Goal: Task Accomplishment & Management: Manage account settings

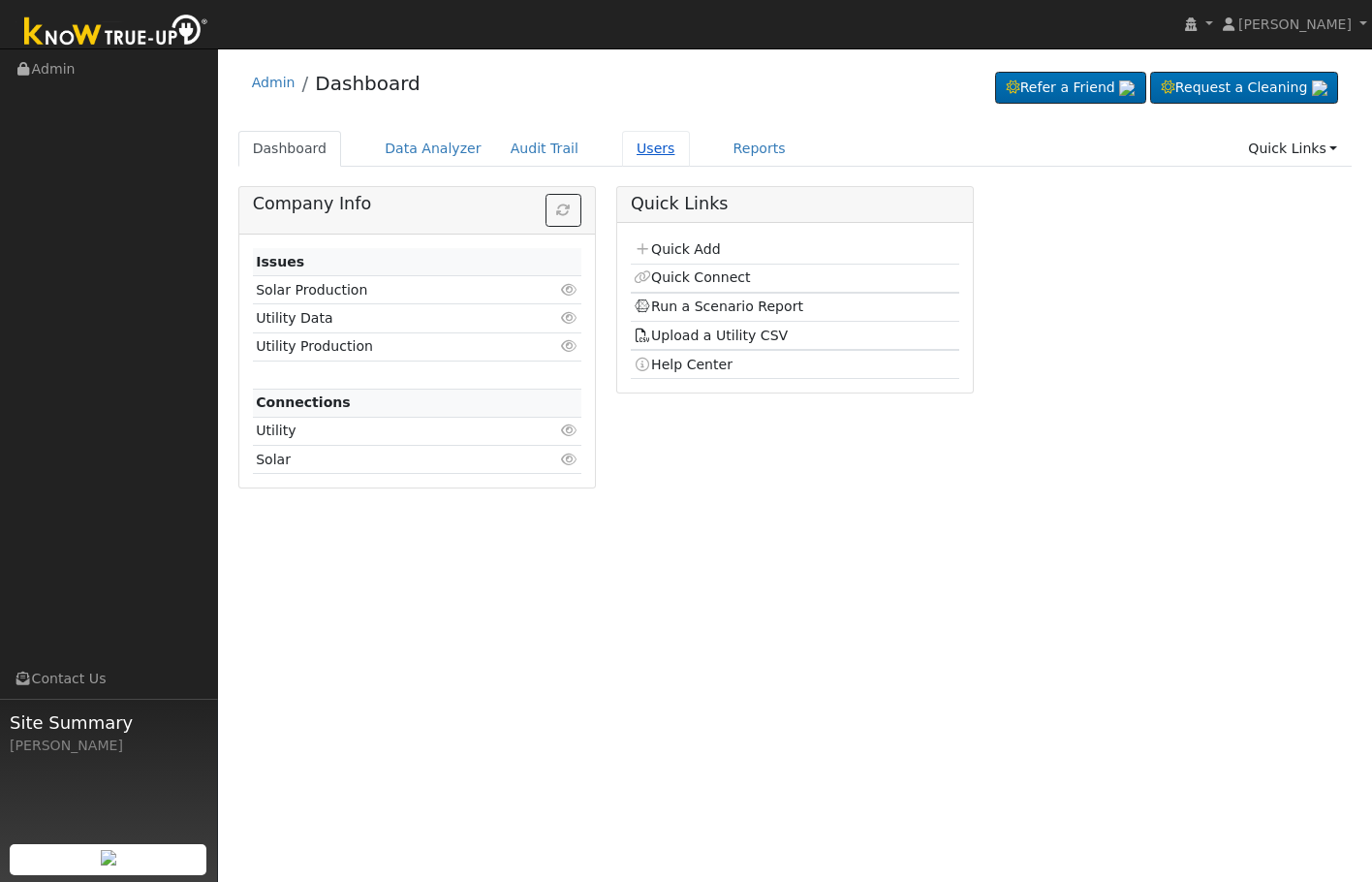
click at [625, 146] on link "Users" at bounding box center [656, 149] width 67 height 36
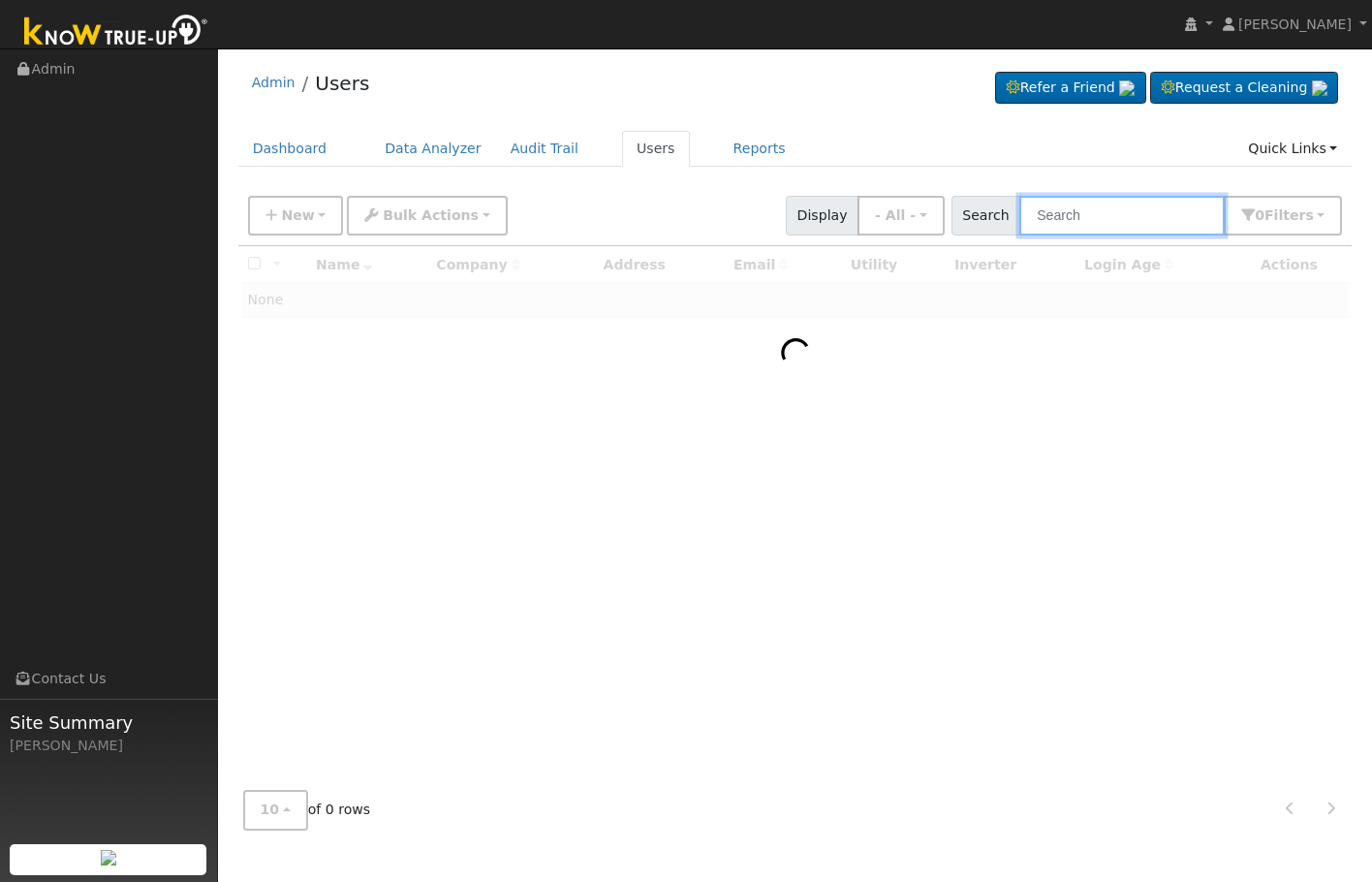
click at [1061, 218] on input "text" at bounding box center [1121, 216] width 205 height 40
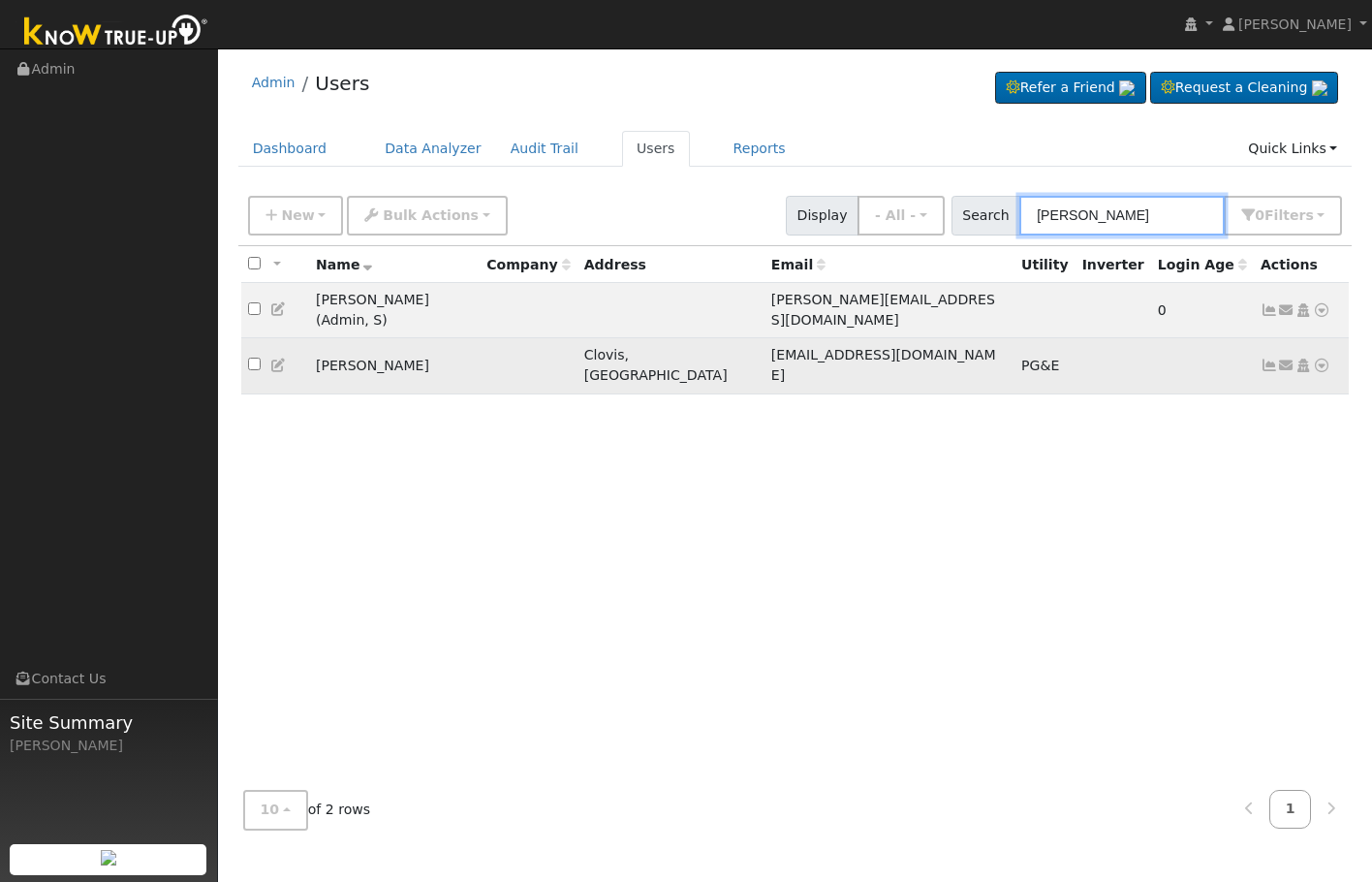
type input "forrest"
click at [1266, 359] on icon at bounding box center [1269, 366] width 18 height 14
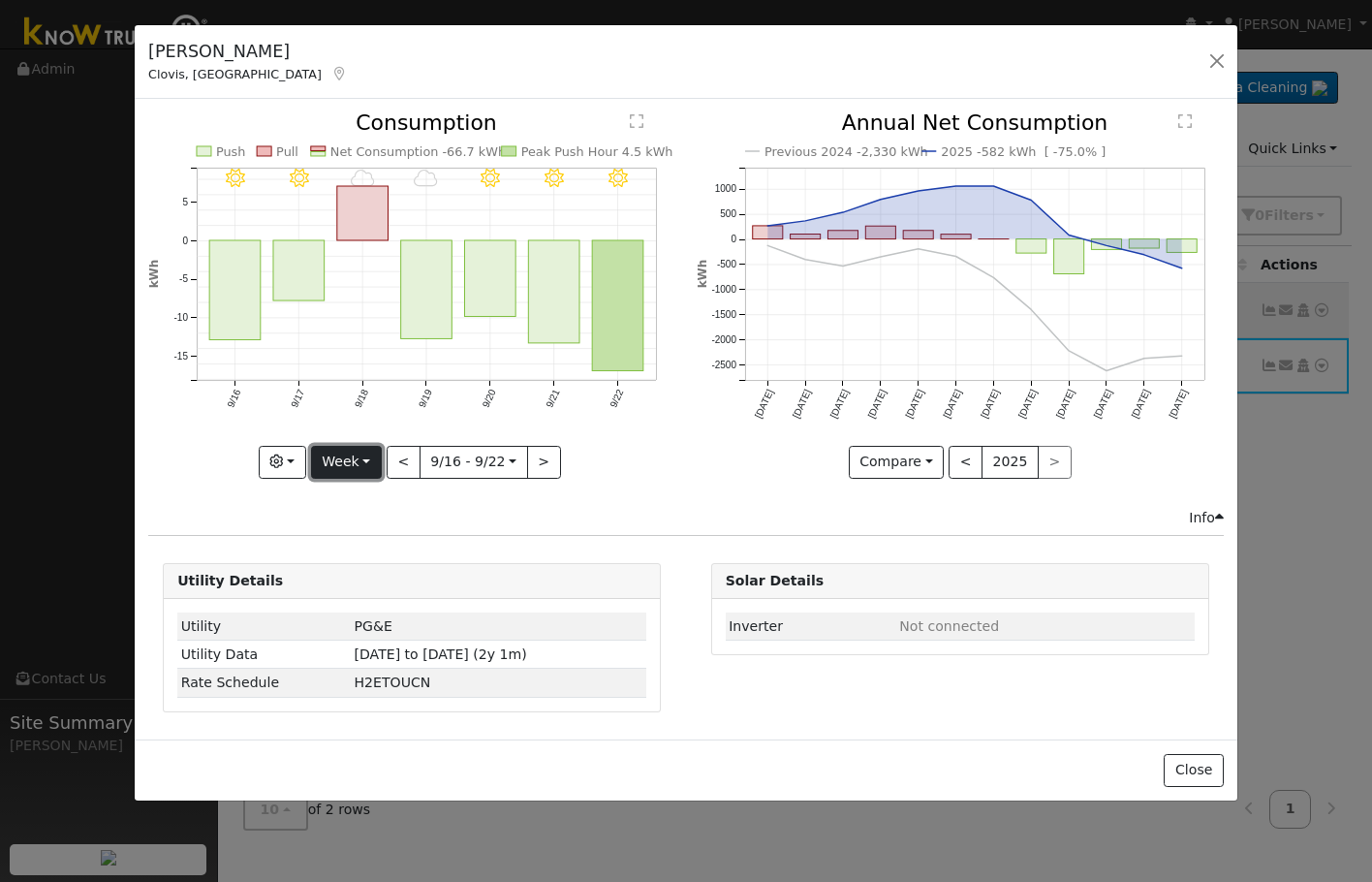
click at [364, 467] on button "Week" at bounding box center [346, 462] width 70 height 33
click at [398, 554] on link "Month" at bounding box center [379, 556] width 135 height 27
type input "2025-08-01"
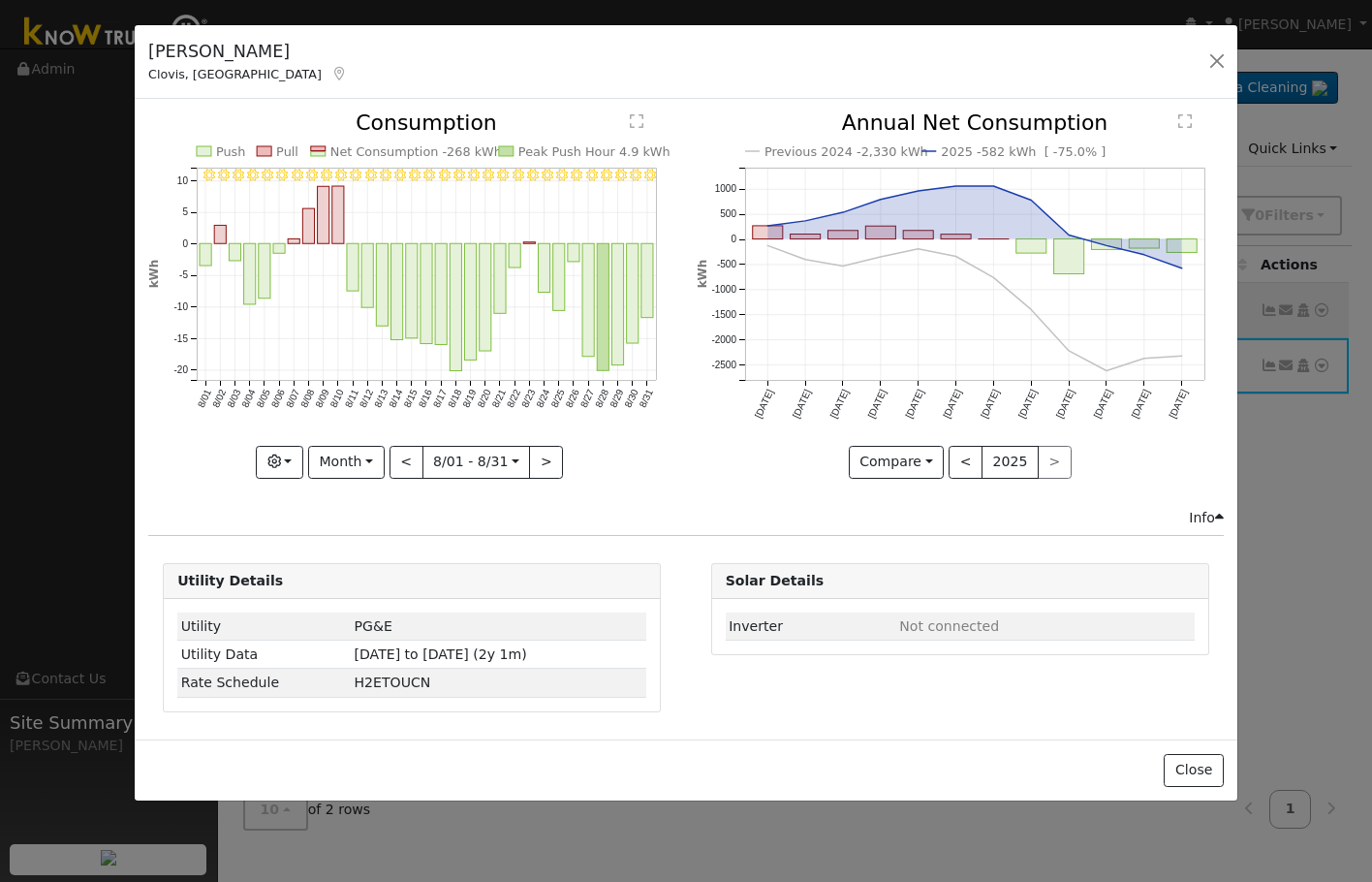
click at [303, 478] on div "8/31 - Clear 8/30 - Clear 8/29 - Clear 8/28 - Clear 8/27 - Clear 8/26 - MostlyC…" at bounding box center [412, 309] width 548 height 394
click at [289, 462] on button "button" at bounding box center [279, 462] width 48 height 33
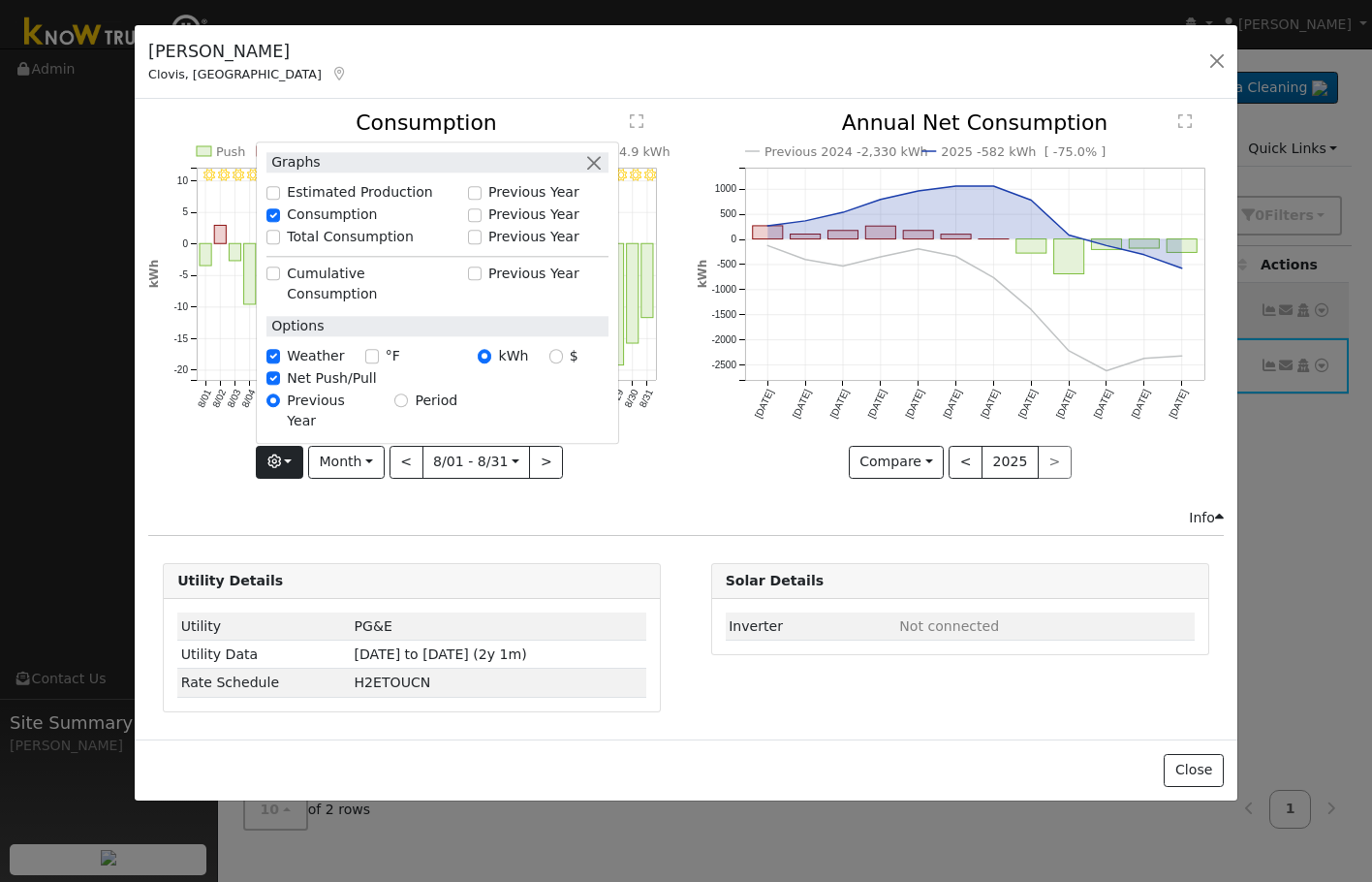
click at [281, 289] on div "Graphs Estimated Production Previous Year Consumption Previous Year Total Consu…" at bounding box center [437, 292] width 364 height 302
click at [275, 244] on input "Total Consumption" at bounding box center [273, 238] width 14 height 14
checkbox input "true"
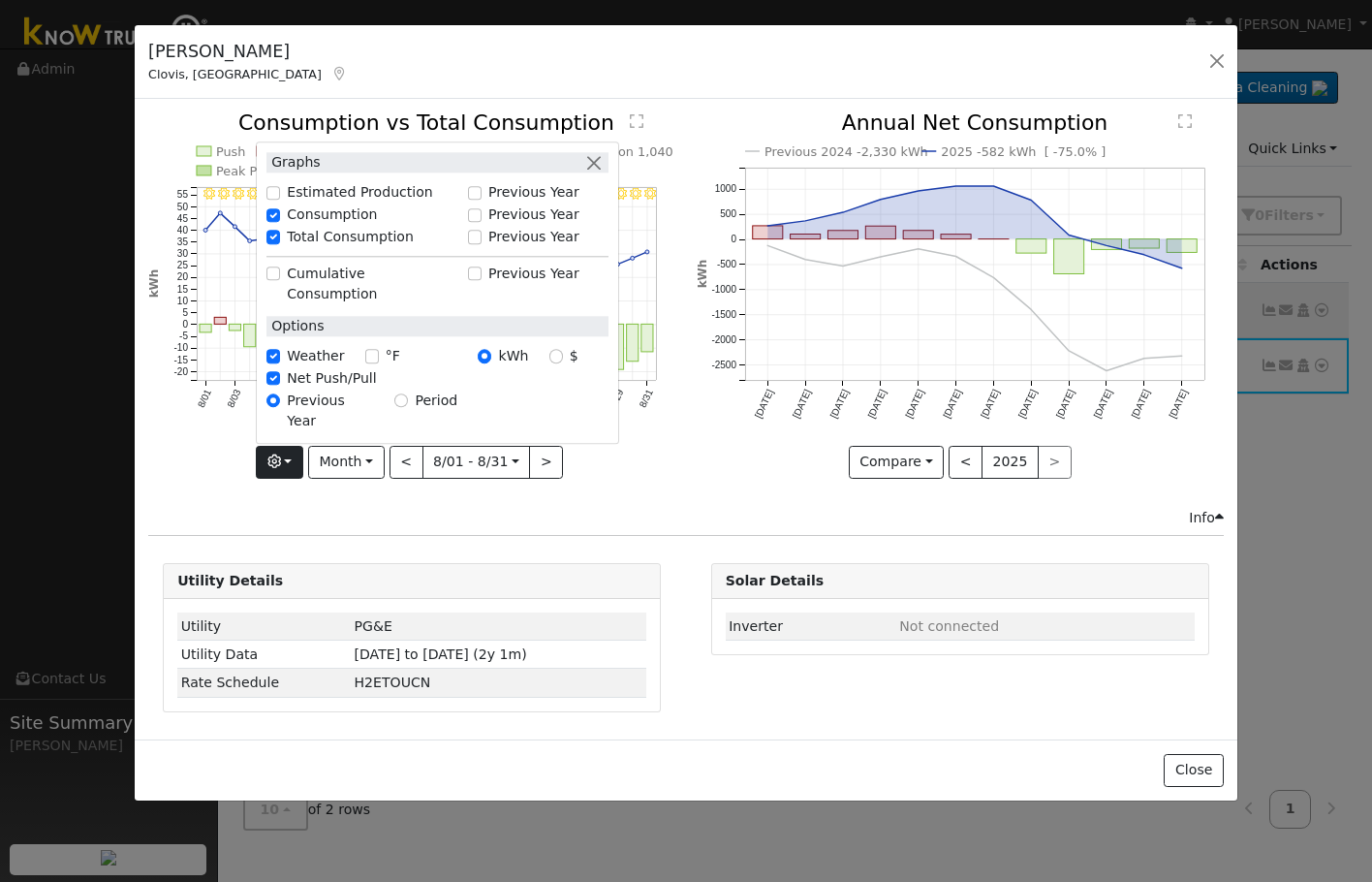
click at [686, 466] on div "Previous 2024 -2,330 kWh 2025 -582 kWh [ -75.0% ] Sep '24 Oct '24 Nov '24 Dec '…" at bounding box center [959, 309] width 548 height 394
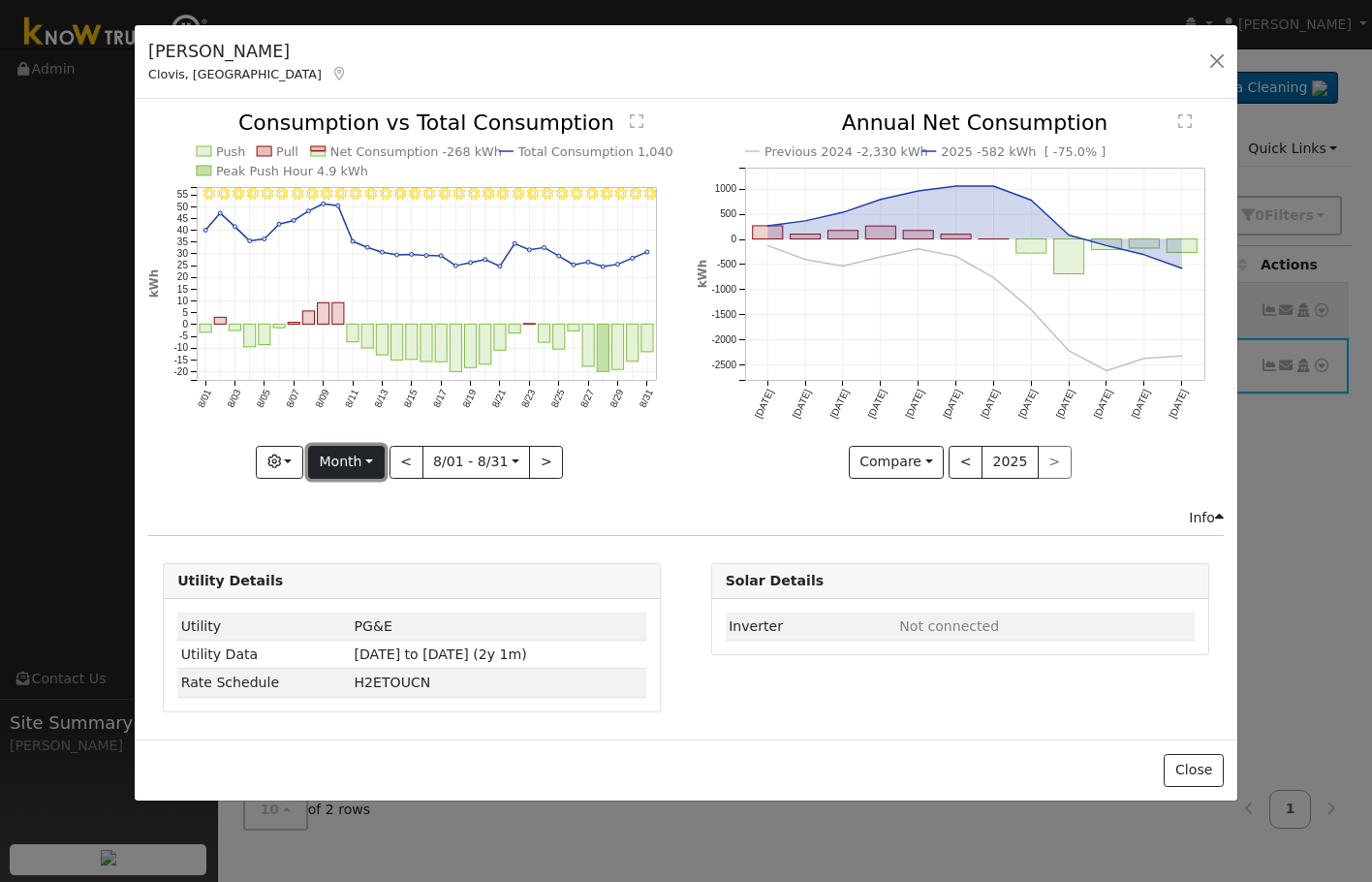
click at [372, 472] on button "Month" at bounding box center [346, 462] width 76 height 33
click at [303, 464] on button "button" at bounding box center [279, 462] width 48 height 33
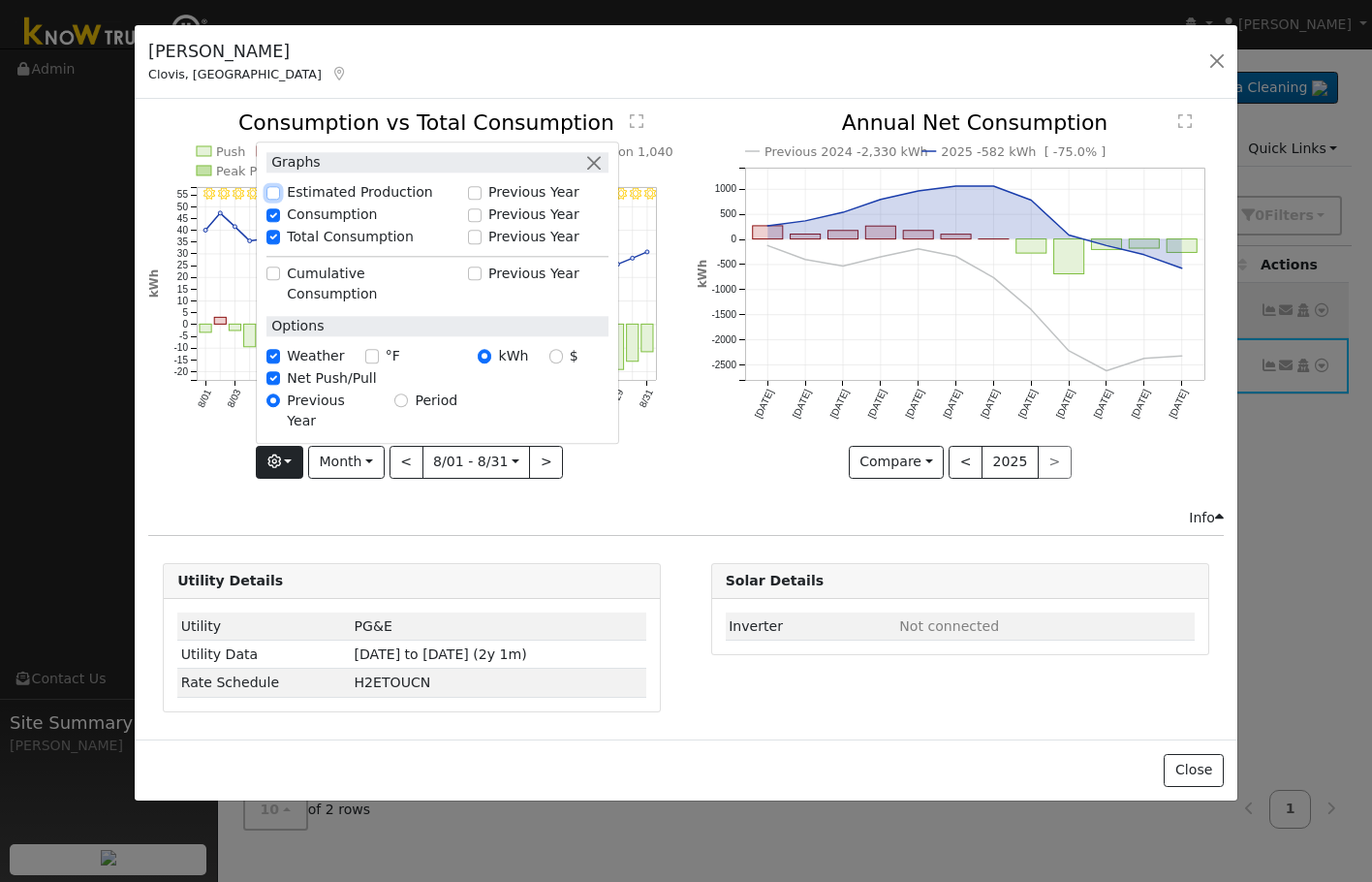
click at [280, 199] on input "Estimated Production" at bounding box center [273, 193] width 14 height 14
checkbox input "true"
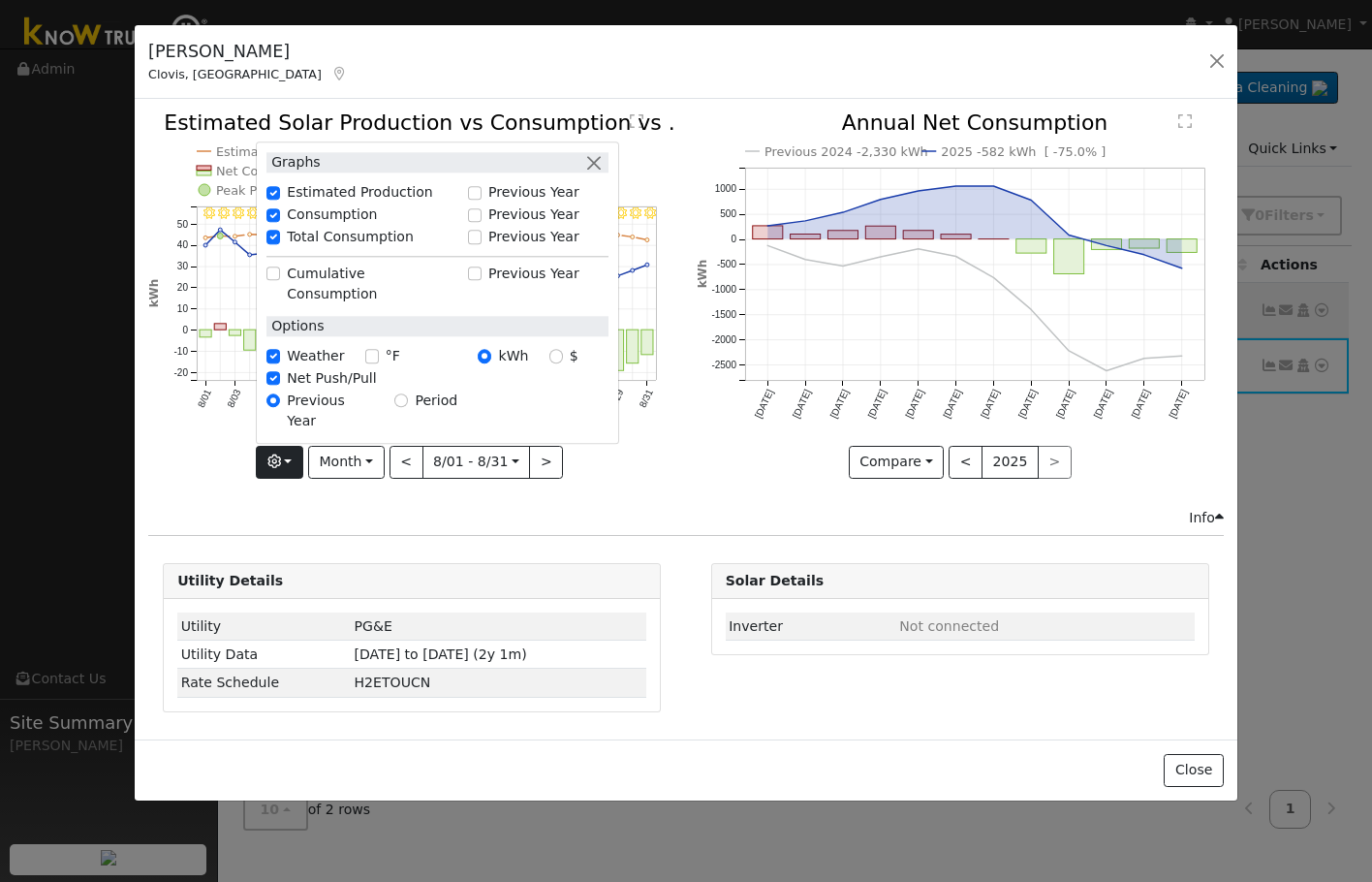
click at [664, 470] on icon "8/31 - Clear 8/30 - Clear 8/29 - Clear 8/28 - Clear 8/27 - Clear 8/26 - MostlyC…" at bounding box center [412, 298] width 527 height 373
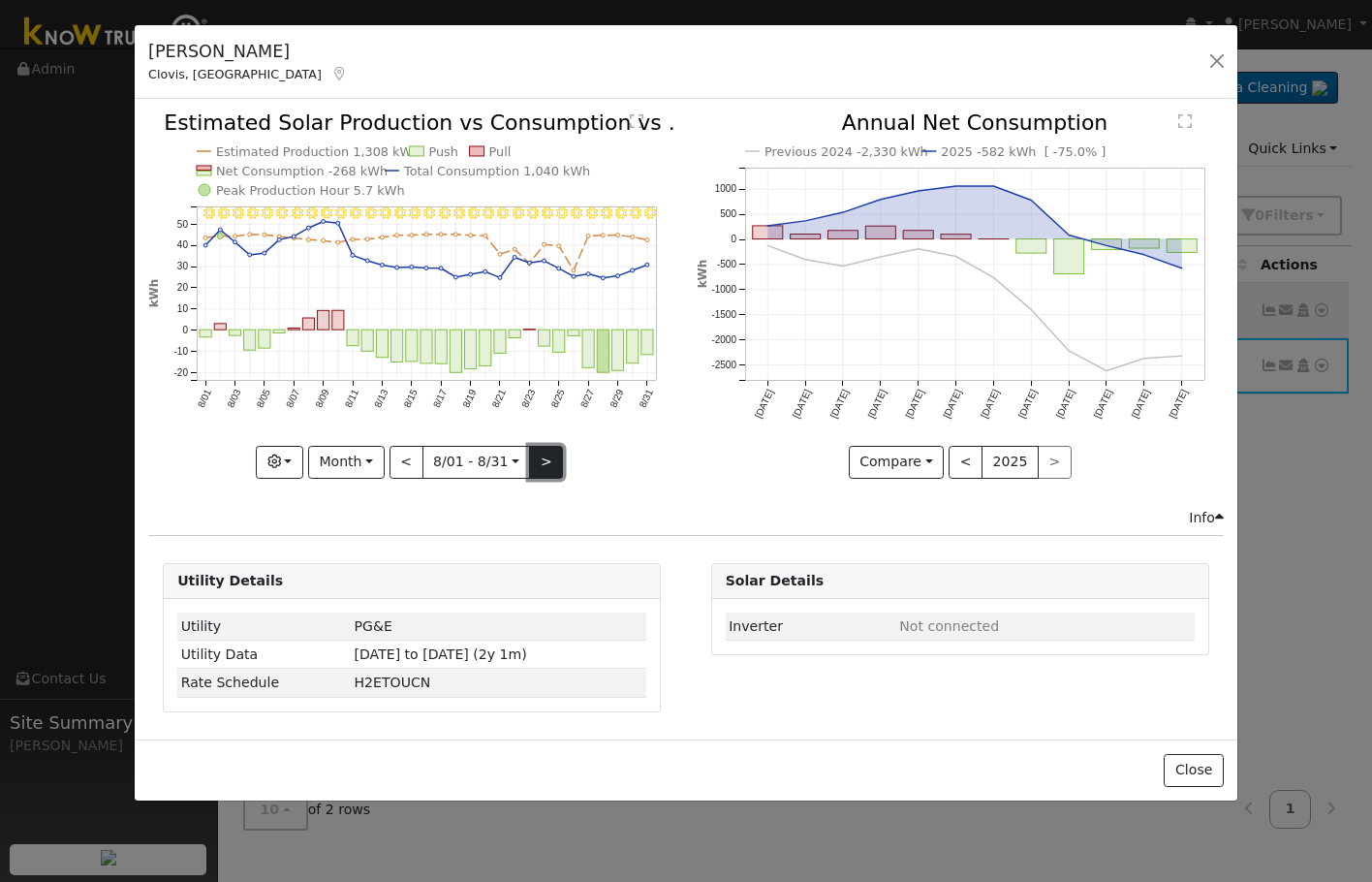
click at [544, 454] on button ">" at bounding box center [546, 462] width 34 height 33
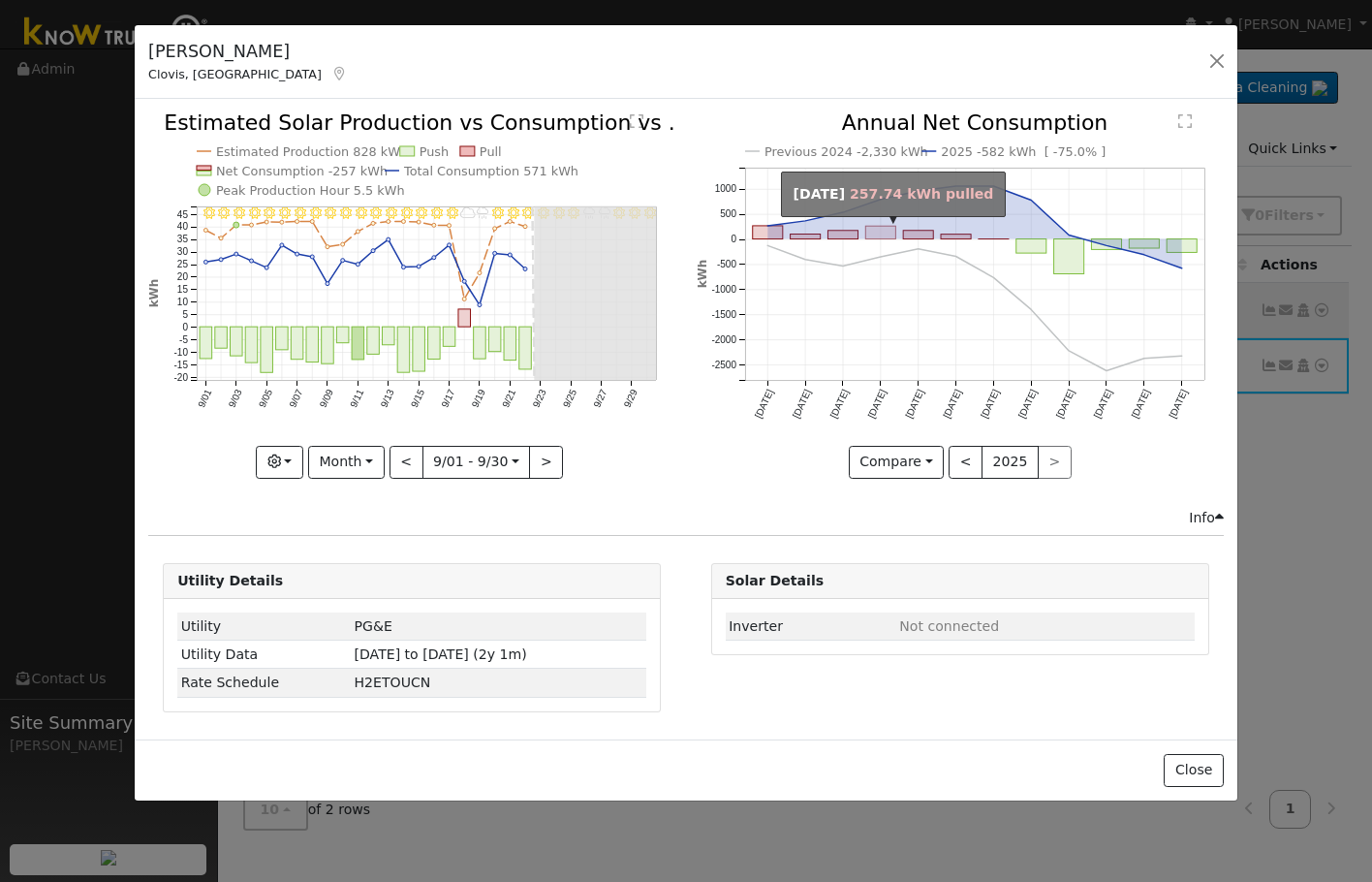
click at [874, 235] on rect "onclick=""" at bounding box center [880, 233] width 30 height 13
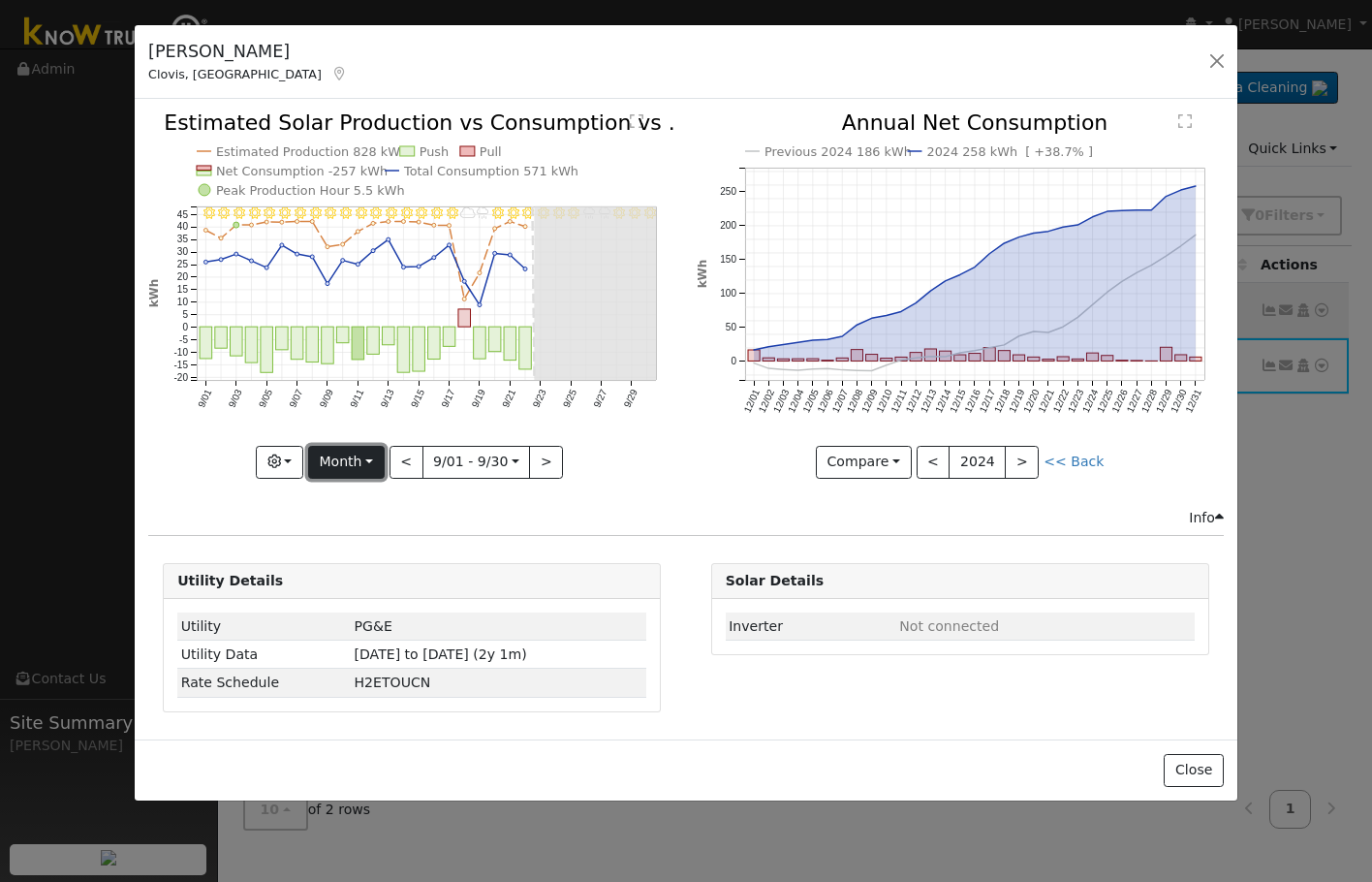
click at [375, 463] on button "Month" at bounding box center [346, 462] width 76 height 33
click at [389, 581] on link "Year" at bounding box center [376, 583] width 135 height 27
type input "2024-09-01"
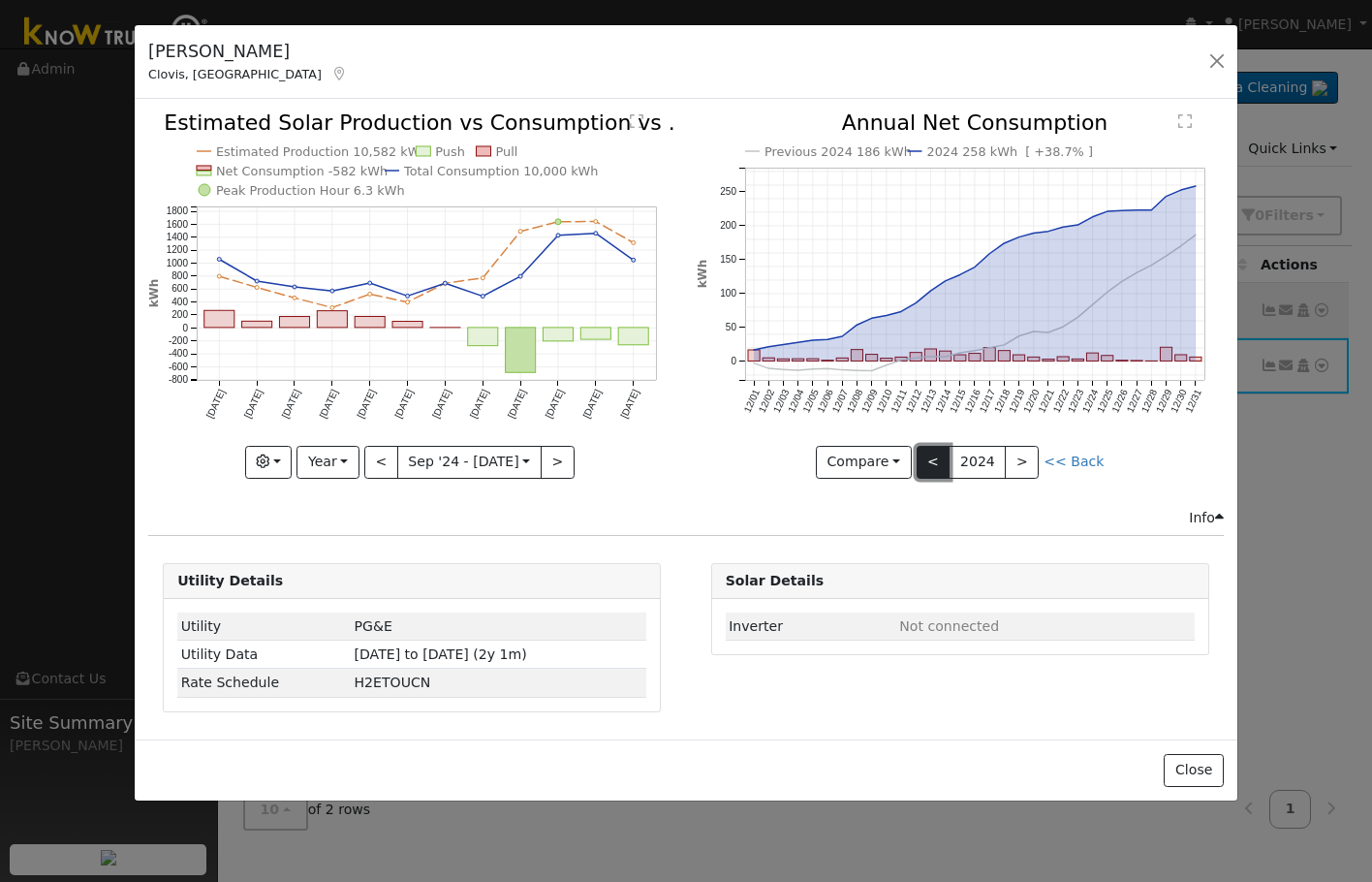
click at [933, 464] on button "<" at bounding box center [933, 462] width 34 height 33
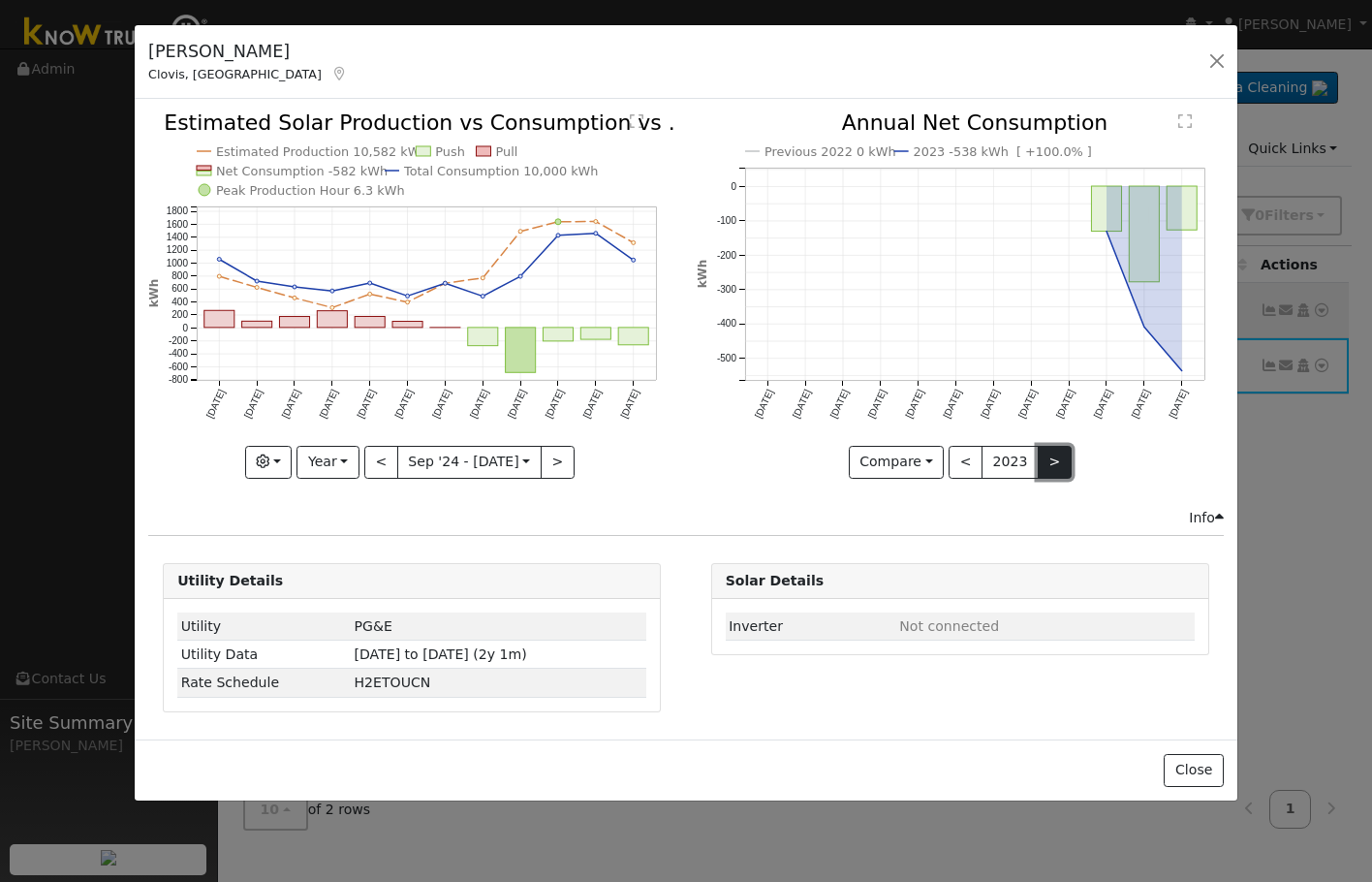
click at [1049, 461] on button ">" at bounding box center [1054, 462] width 34 height 33
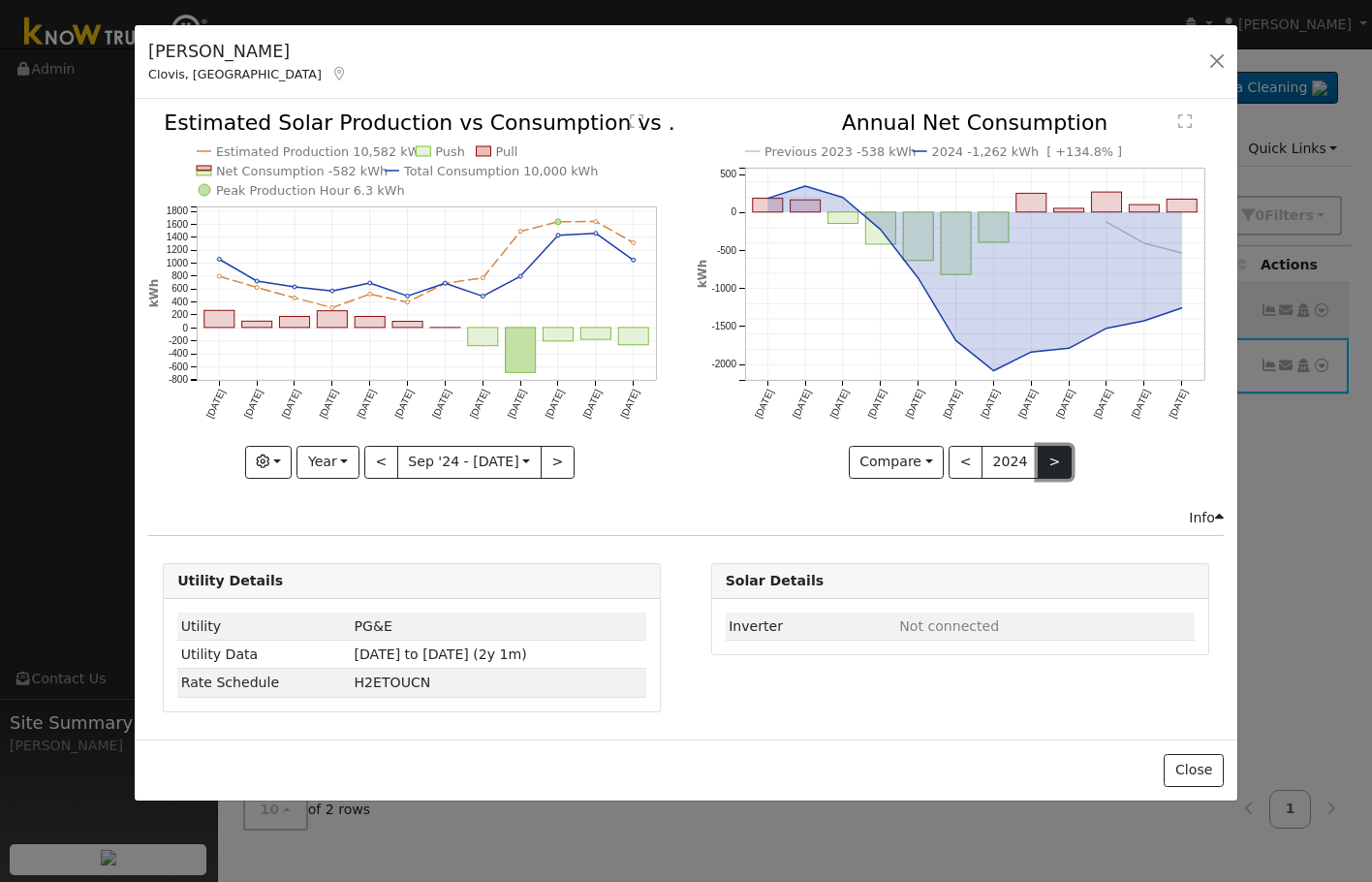
click at [1049, 461] on button ">" at bounding box center [1054, 462] width 34 height 33
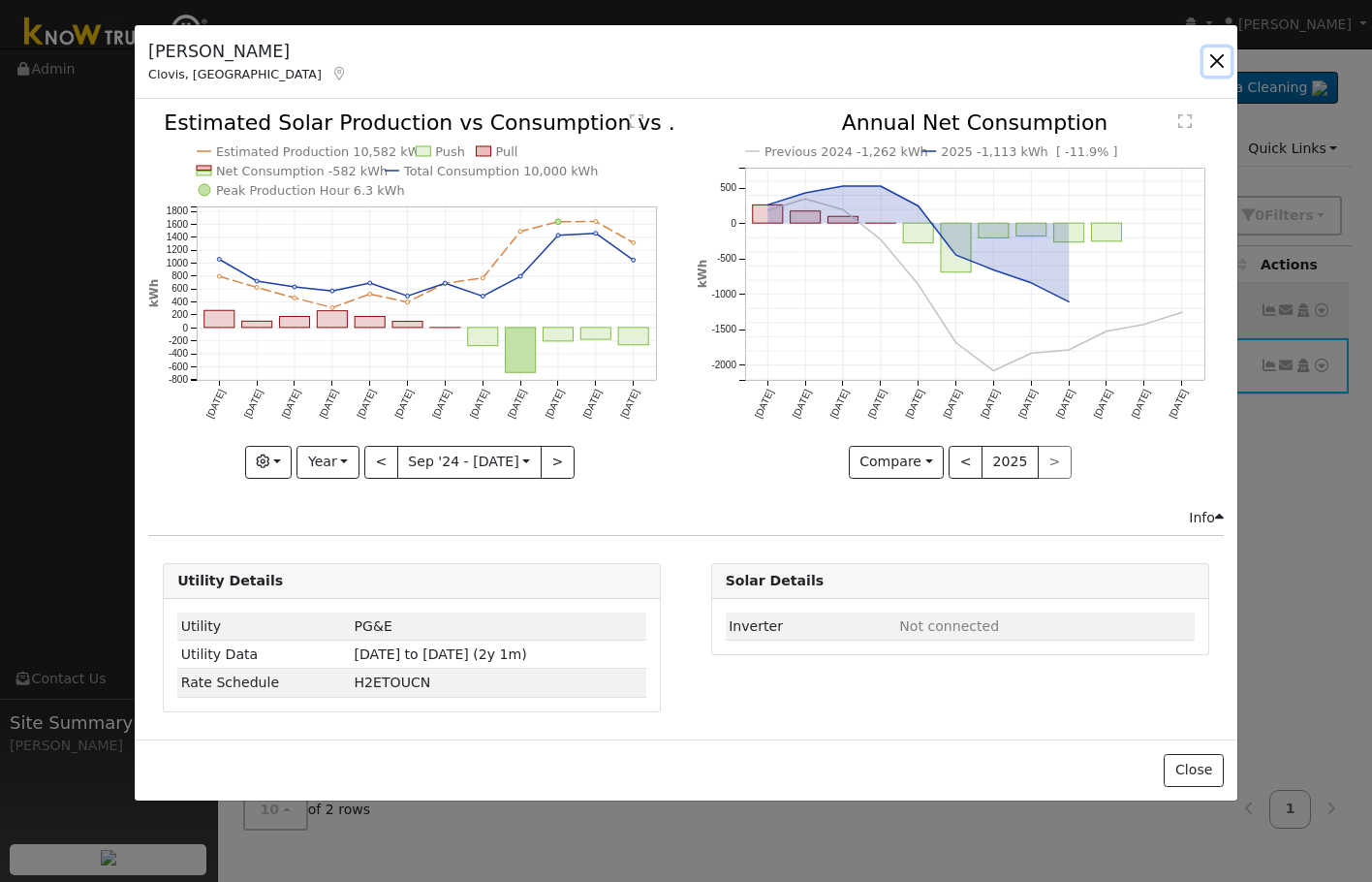
click at [1222, 66] on button "button" at bounding box center [1216, 60] width 27 height 27
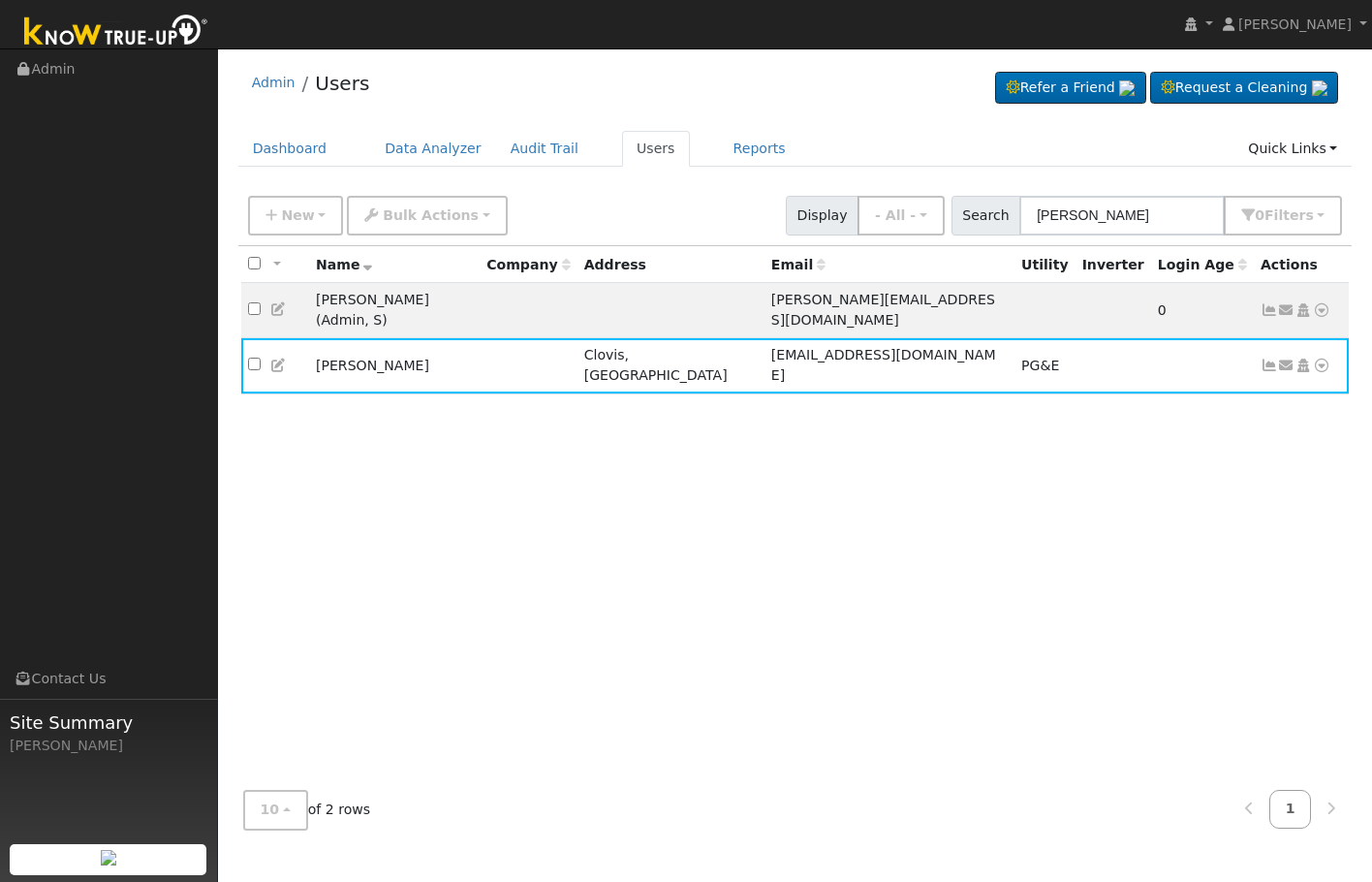
click at [1001, 518] on div "All None All on page None on page Name Company Address Email Utility Inverter L…" at bounding box center [795, 510] width 1114 height 529
